Goal: Information Seeking & Learning: Learn about a topic

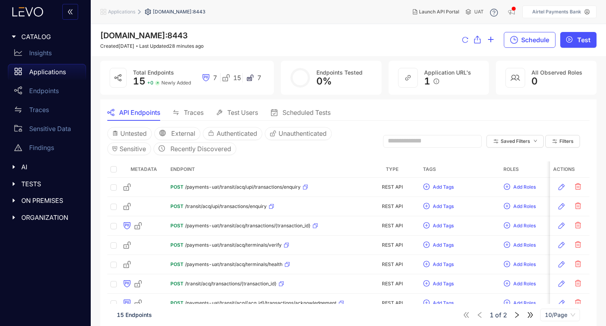
click at [179, 16] on li "[DOMAIN_NAME]:8443" at bounding box center [175, 12] width 61 height 14
click at [183, 10] on span "[DOMAIN_NAME]:8443" at bounding box center [179, 12] width 53 height 6
click at [153, 108] on div "API Endpoints" at bounding box center [133, 112] width 53 height 17
click at [181, 7] on li "[DOMAIN_NAME]:8443" at bounding box center [175, 12] width 61 height 14
click at [124, 12] on span "Applications" at bounding box center [121, 12] width 27 height 6
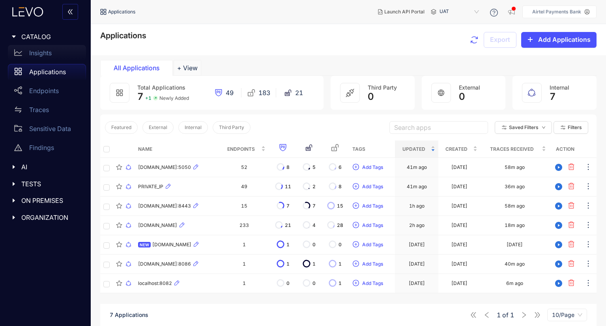
click at [52, 57] on div "Insights" at bounding box center [47, 53] width 78 height 16
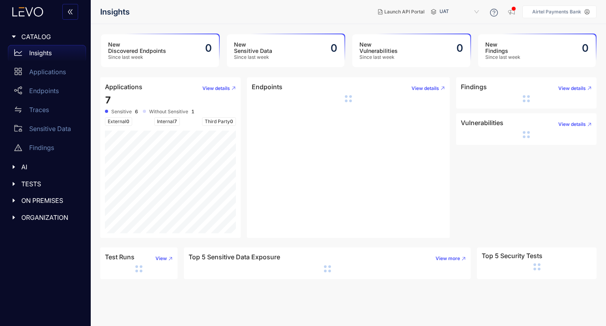
click at [401, 48] on div "New Vulnerabilities Since last week 0" at bounding box center [411, 50] width 118 height 33
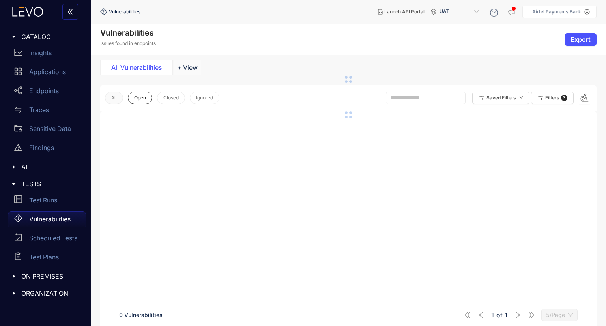
click at [115, 95] on span "All" at bounding box center [114, 98] width 6 height 6
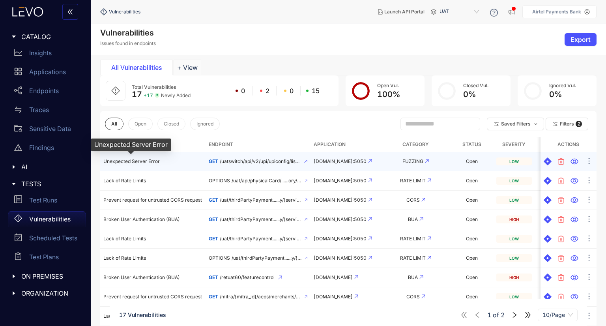
click at [159, 165] on td "Unexpected Server Error" at bounding box center [152, 161] width 105 height 19
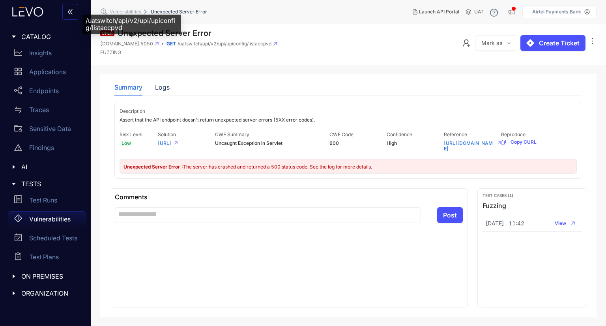
click at [147, 46] on span "[DOMAIN_NAME]:5050" at bounding box center [126, 44] width 53 height 6
click at [188, 32] on h1 "Unexpected Server Error" at bounding box center [165, 33] width 94 height 9
click at [138, 11] on span "Vulnerabilities" at bounding box center [126, 12] width 32 height 6
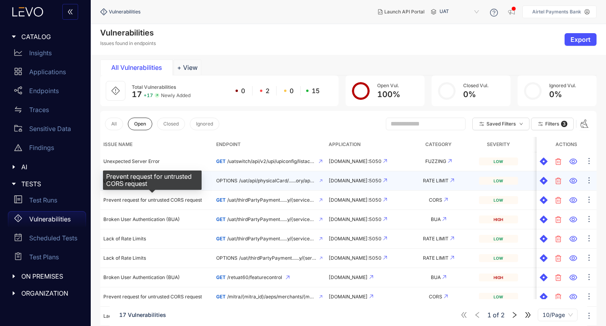
click at [217, 180] on span "OPTIONS" at bounding box center [226, 181] width 21 height 6
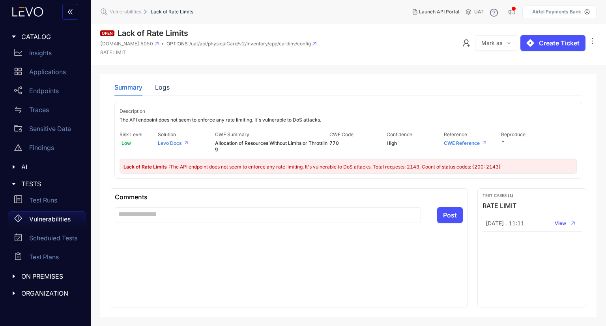
click at [162, 78] on div "Summary Logs Description The API endpoint does not seem to enforce any rate lim…" at bounding box center [348, 129] width 477 height 110
click at [161, 89] on div "Logs" at bounding box center [162, 87] width 15 height 7
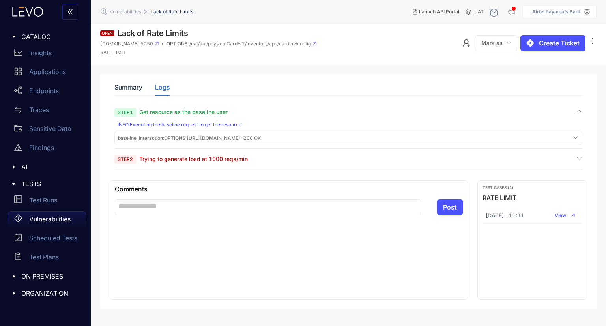
click at [229, 138] on span "baseline_interaction : OPTIONS [URL][DOMAIN_NAME] - 200 OK" at bounding box center [189, 138] width 143 height 6
